Goal: Task Accomplishment & Management: Use online tool/utility

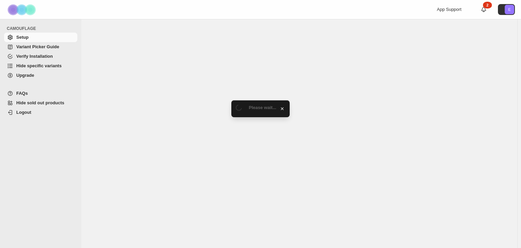
select select "******"
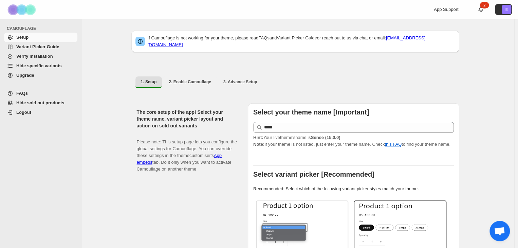
click at [55, 49] on span "Variant Picker Guide" at bounding box center [37, 46] width 43 height 5
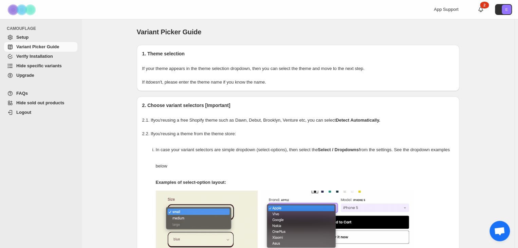
click at [57, 68] on span "Hide specific variants" at bounding box center [38, 65] width 45 height 5
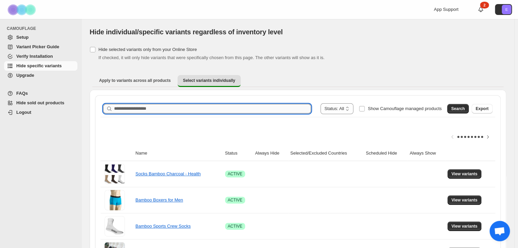
click at [196, 113] on input "Search product name" at bounding box center [212, 109] width 197 height 10
click at [451, 111] on span "Search" at bounding box center [458, 108] width 14 height 5
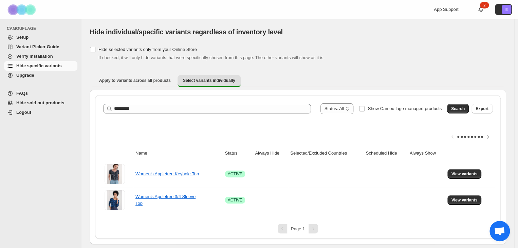
scroll to position [61, 0]
click at [191, 171] on link "Women's Appletree Keyhole Top" at bounding box center [166, 173] width 63 height 5
click at [471, 171] on span "View variants" at bounding box center [465, 173] width 26 height 5
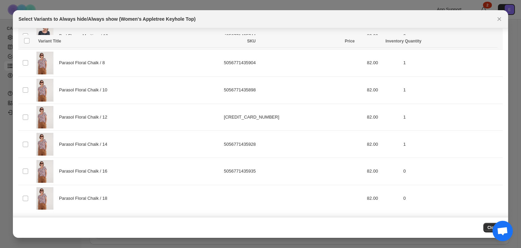
scroll to position [0, 0]
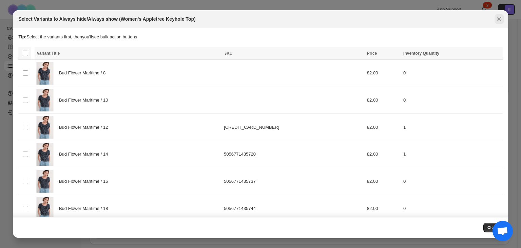
click at [500, 22] on icon "Close" at bounding box center [499, 19] width 7 height 7
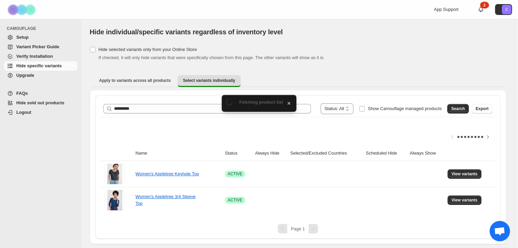
scroll to position [61, 0]
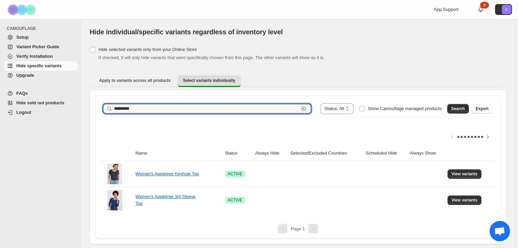
drag, startPoint x: 173, startPoint y: 72, endPoint x: 121, endPoint y: 71, distance: 52.3
click at [121, 95] on div "**********" at bounding box center [298, 167] width 406 height 144
type input "*****"
click at [456, 106] on span "Search" at bounding box center [458, 108] width 14 height 5
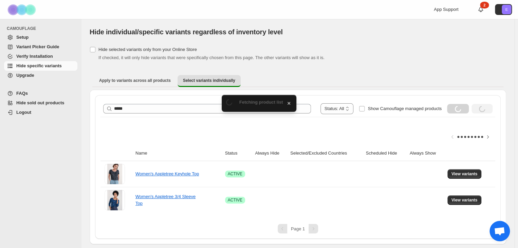
scroll to position [29, 0]
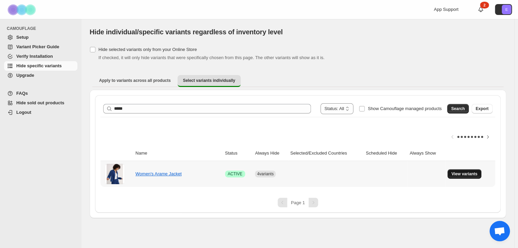
click at [460, 177] on span "View variants" at bounding box center [465, 173] width 26 height 5
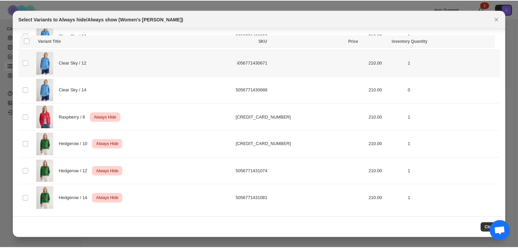
scroll to position [175, 0]
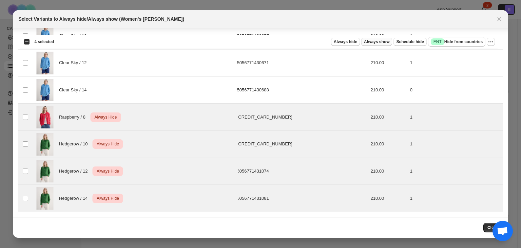
click at [364, 42] on span "Always show" at bounding box center [376, 41] width 25 height 5
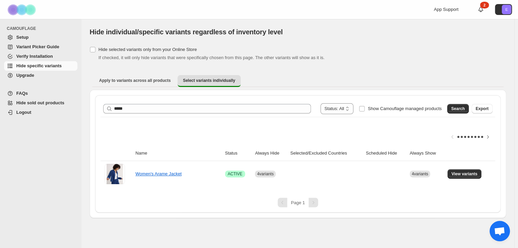
scroll to position [0, 0]
